Goal: Task Accomplishment & Management: Use online tool/utility

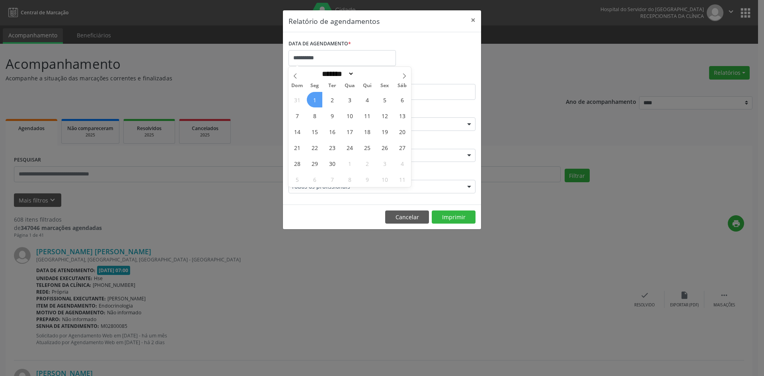
select select "*"
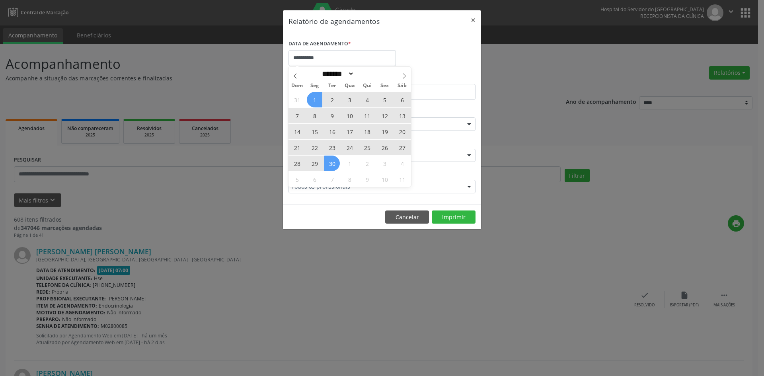
drag, startPoint x: 0, startPoint y: 0, endPoint x: 326, endPoint y: 163, distance: 364.8
click at [326, 163] on div "31 1 2 3 4 5 6 7 8 9 10 11 12 13 14 15 16 17 18 19 20 21 22 23 24 25 26 27 28 2…" at bounding box center [350, 140] width 123 height 96
click at [327, 166] on span "30" at bounding box center [332, 164] width 16 height 16
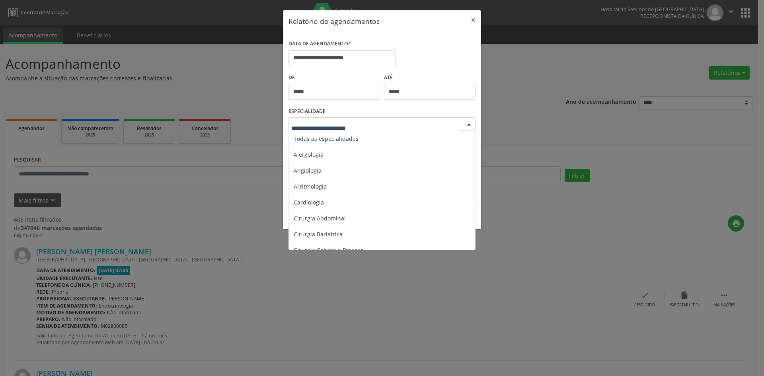
click at [470, 124] on div at bounding box center [469, 125] width 12 height 14
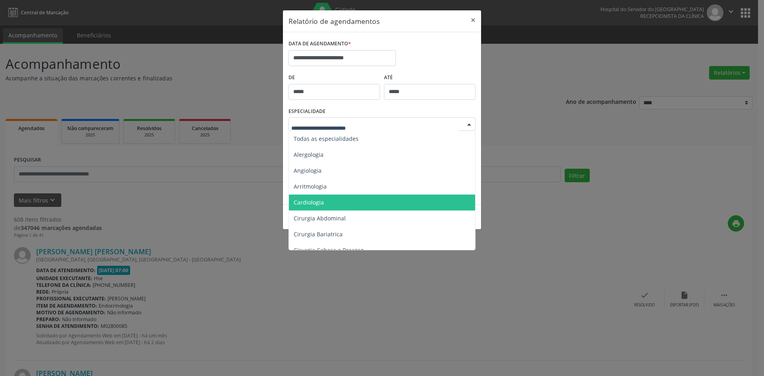
click at [324, 199] on span "Cardiologia" at bounding box center [382, 203] width 187 height 16
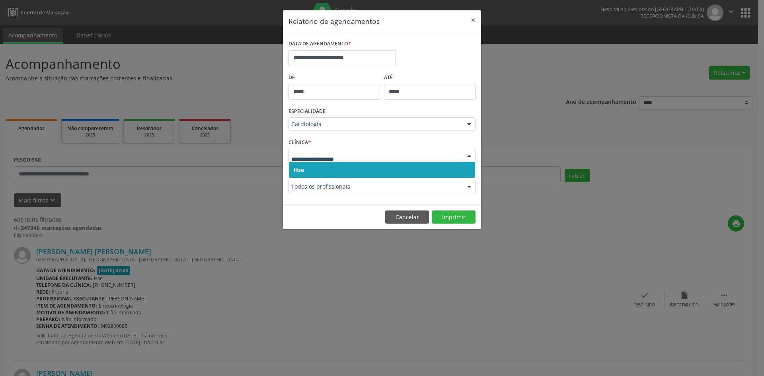
drag, startPoint x: 298, startPoint y: 168, endPoint x: 298, endPoint y: 161, distance: 7.6
click at [298, 168] on span "Hse" at bounding box center [299, 170] width 10 height 8
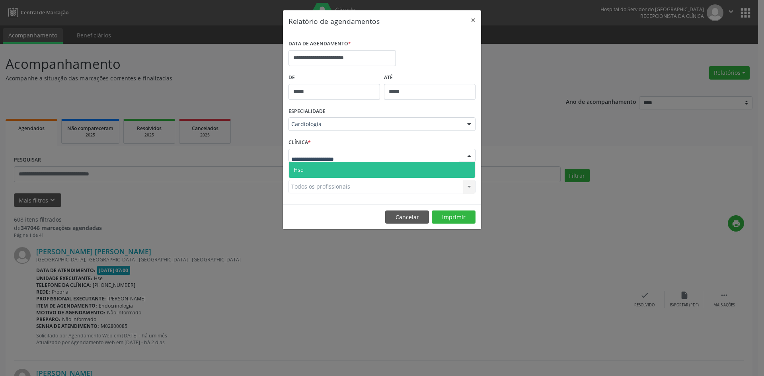
click at [299, 168] on span "Hse" at bounding box center [299, 170] width 10 height 8
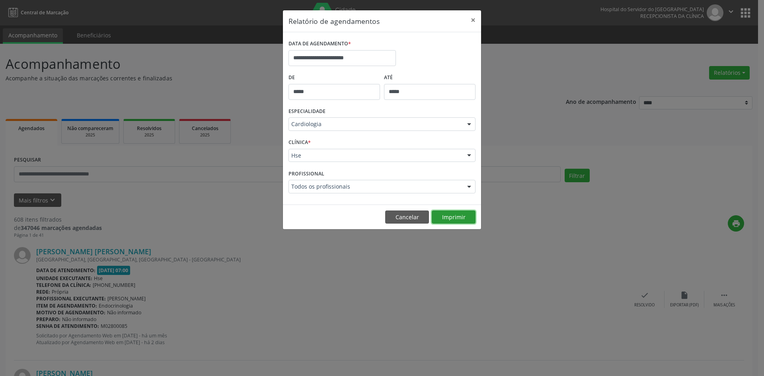
click at [453, 217] on button "Imprimir" at bounding box center [454, 218] width 44 height 14
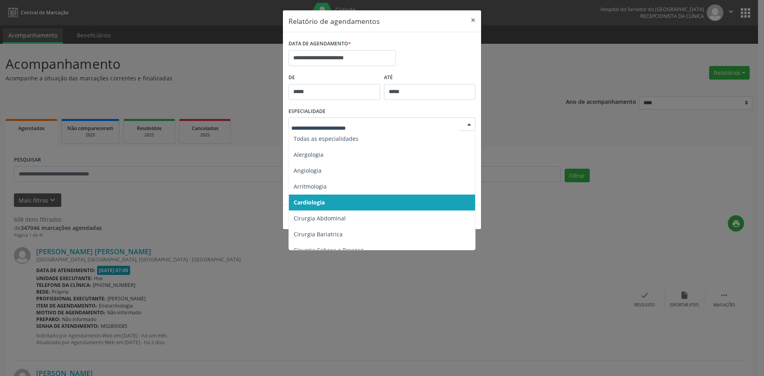
click at [468, 122] on div at bounding box center [469, 125] width 12 height 14
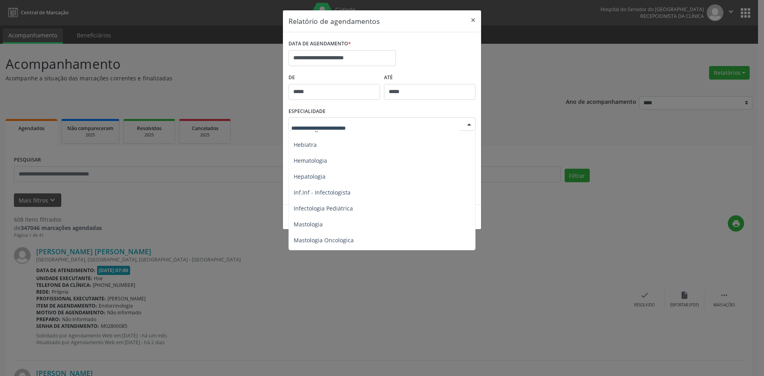
scroll to position [597, 0]
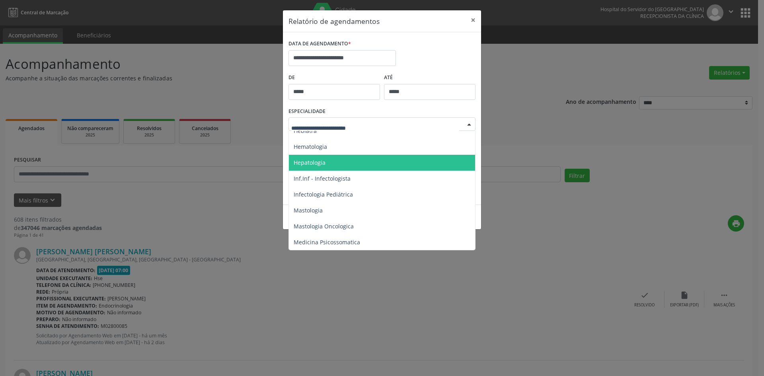
click at [305, 162] on span "Hepatologia" at bounding box center [310, 163] width 32 height 8
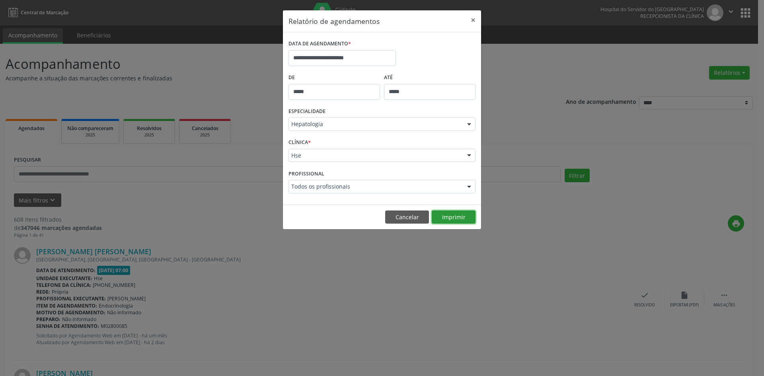
click at [444, 215] on button "Imprimir" at bounding box center [454, 218] width 44 height 14
